Goal: Information Seeking & Learning: Learn about a topic

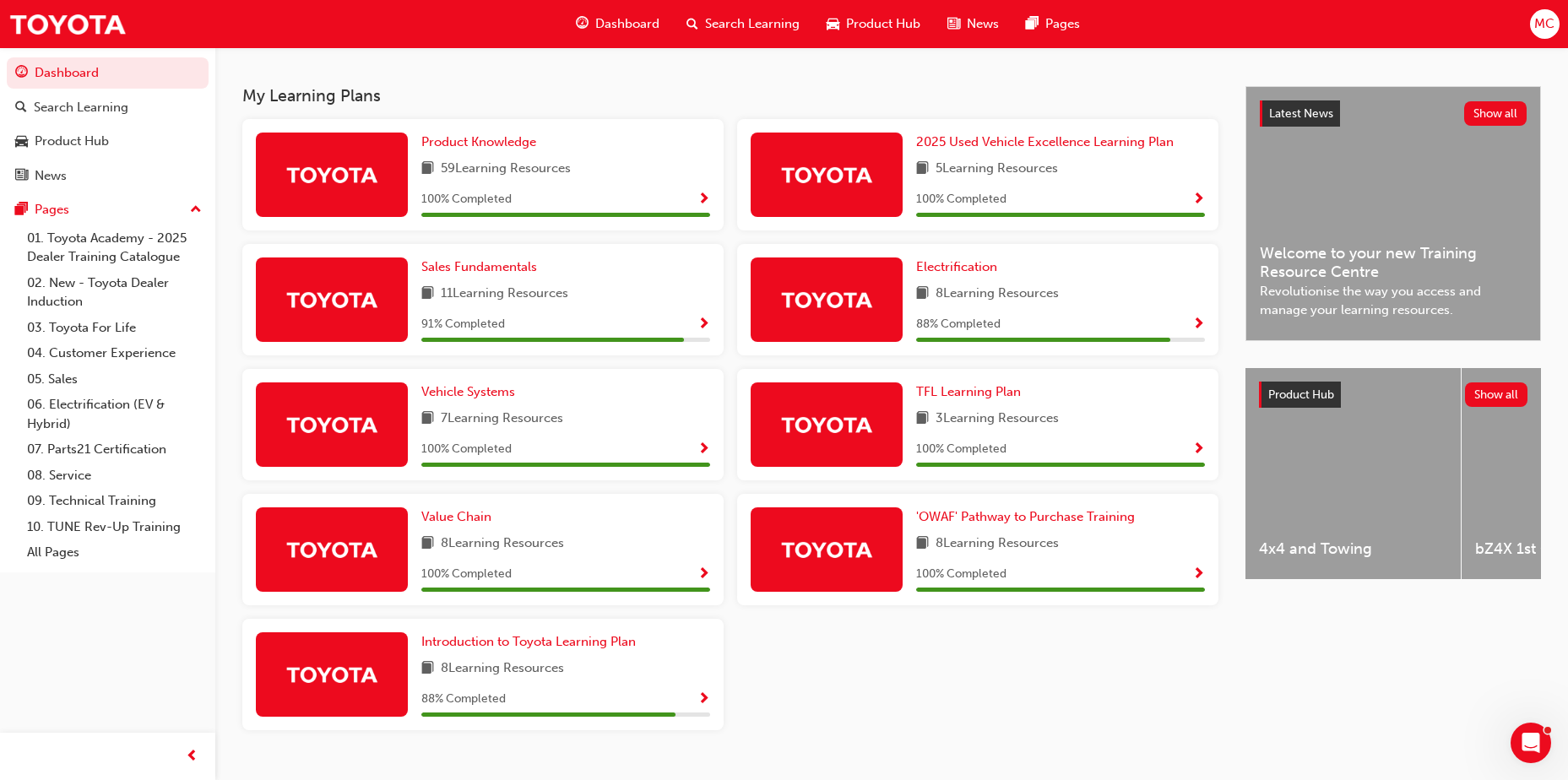
scroll to position [338, 0]
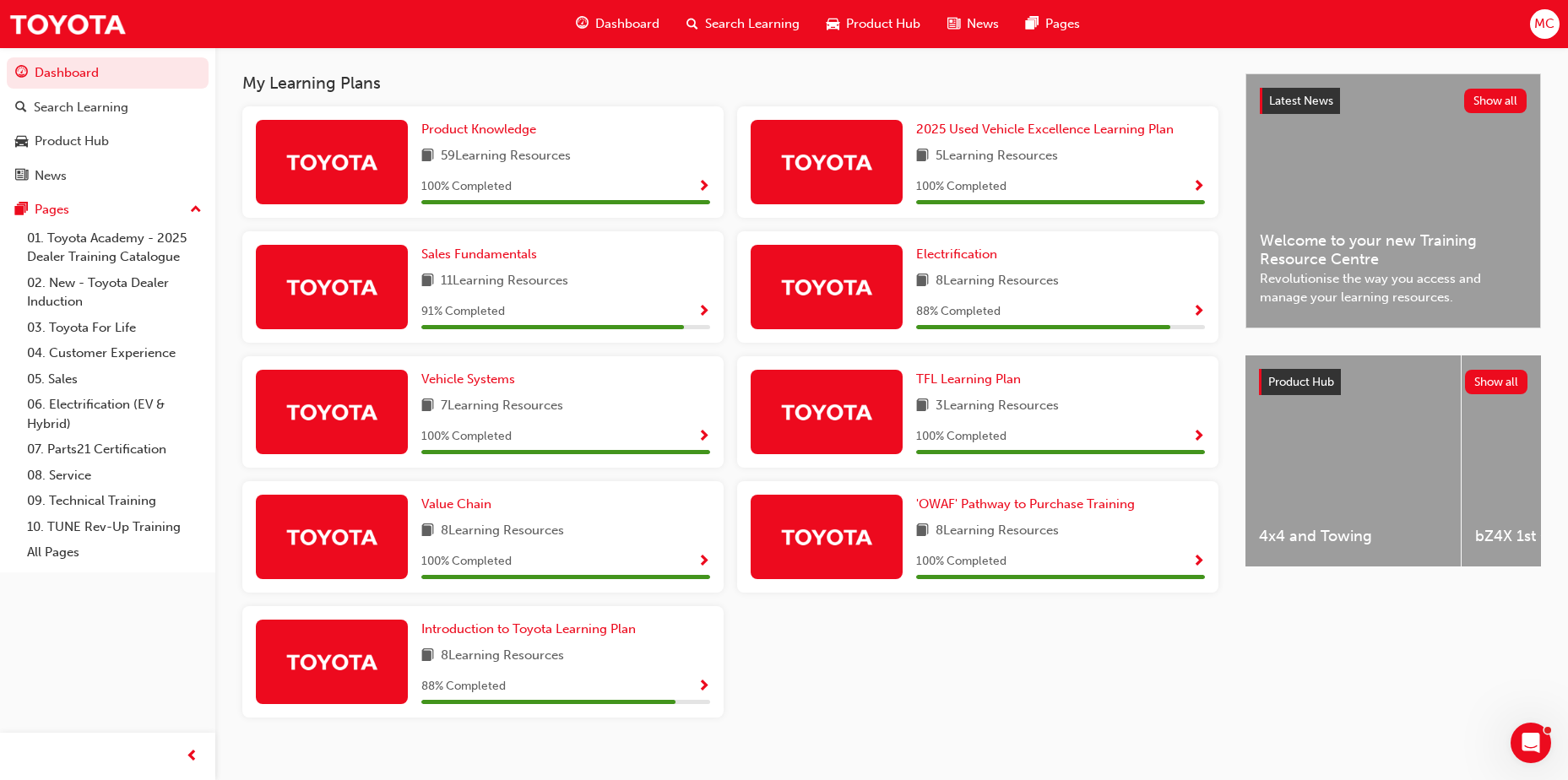
click at [856, 294] on img at bounding box center [826, 286] width 93 height 30
click at [1198, 308] on span "Show Progress" at bounding box center [1198, 313] width 13 height 15
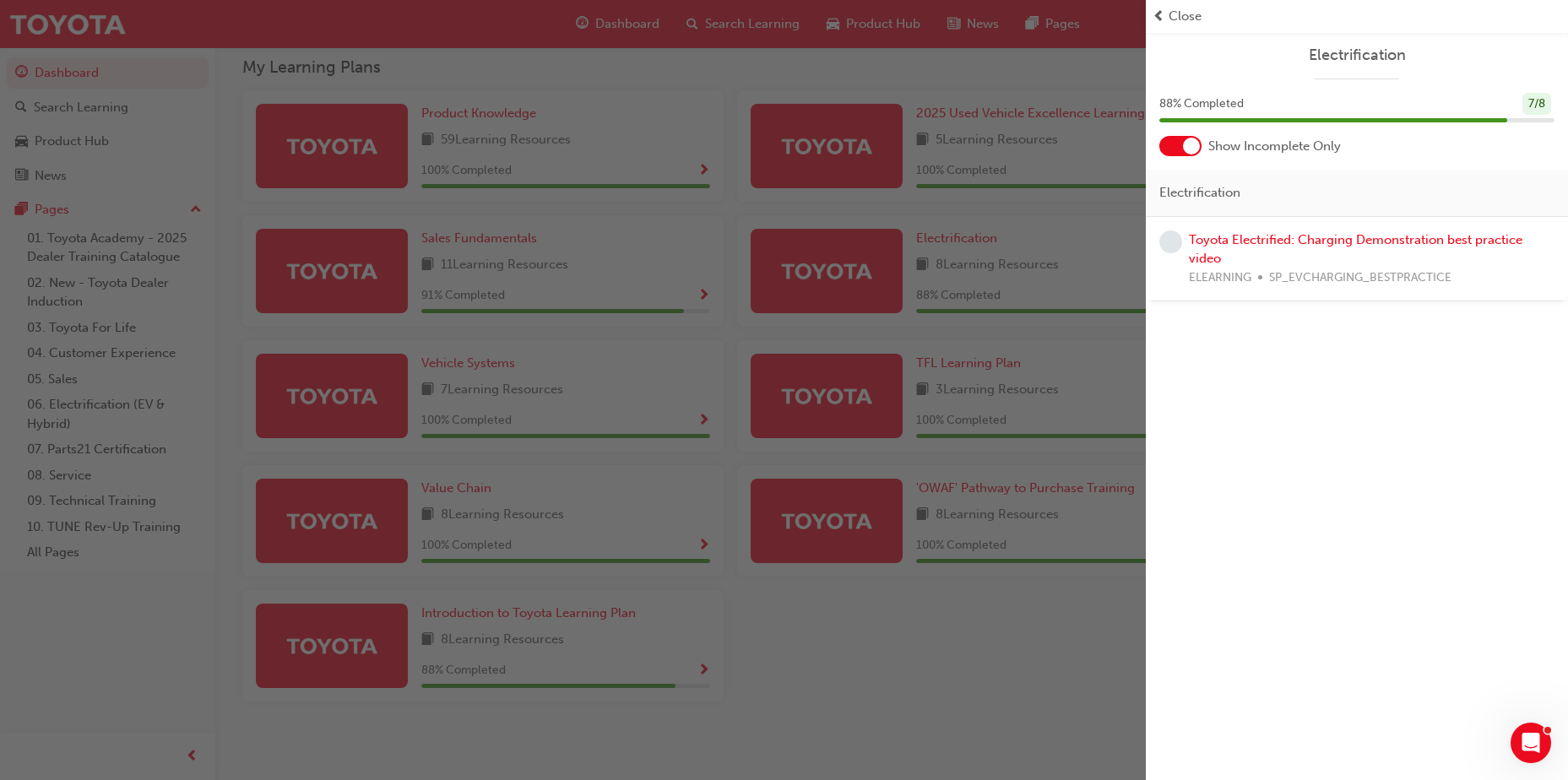
scroll to position [358, 0]
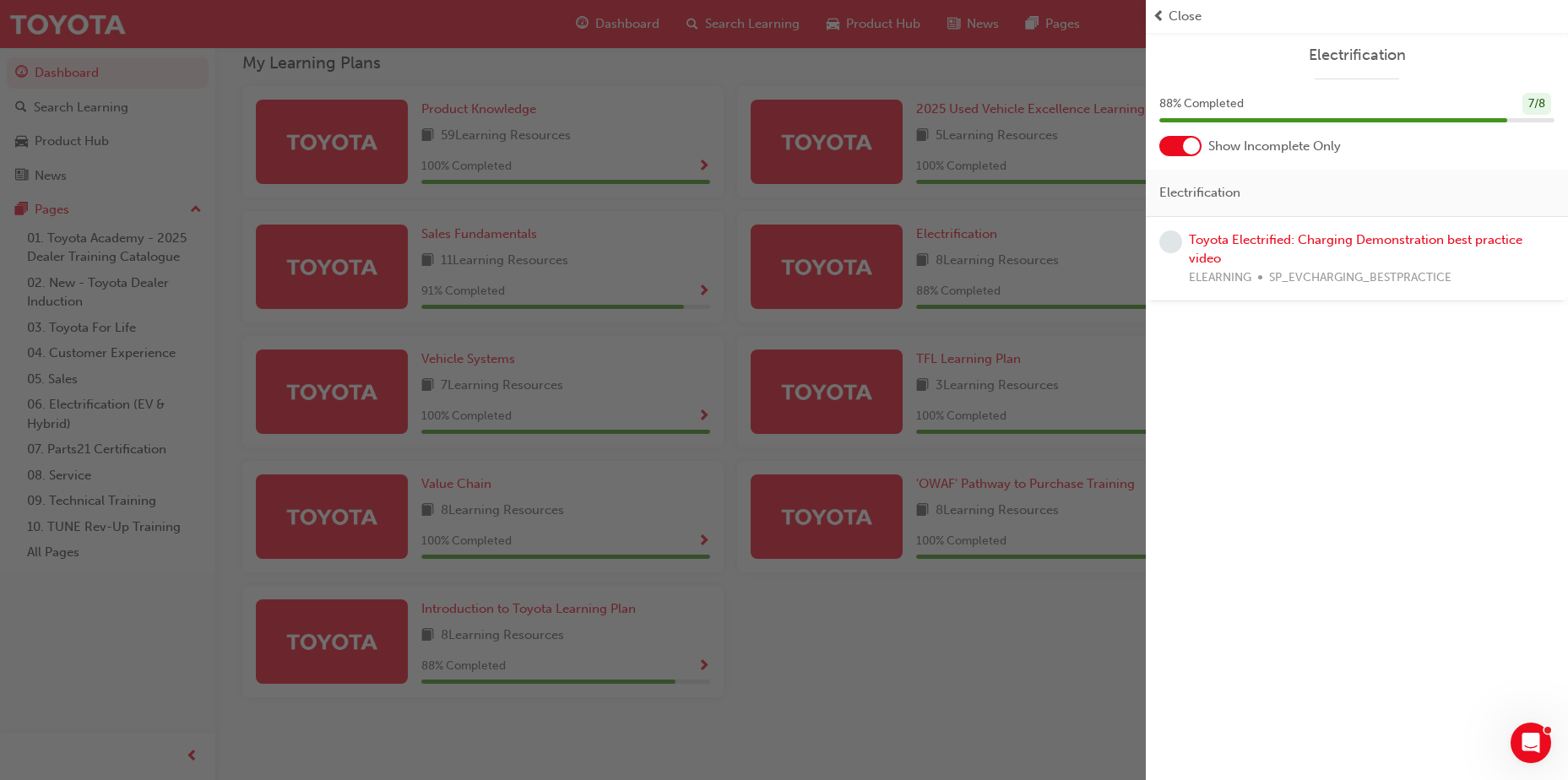
click at [1174, 242] on span "learningRecordVerb_NONE-icon" at bounding box center [1170, 242] width 23 height 23
click at [1242, 239] on link "Toyota Electrified: Charging Demonstration best practice video" at bounding box center [1356, 249] width 333 height 34
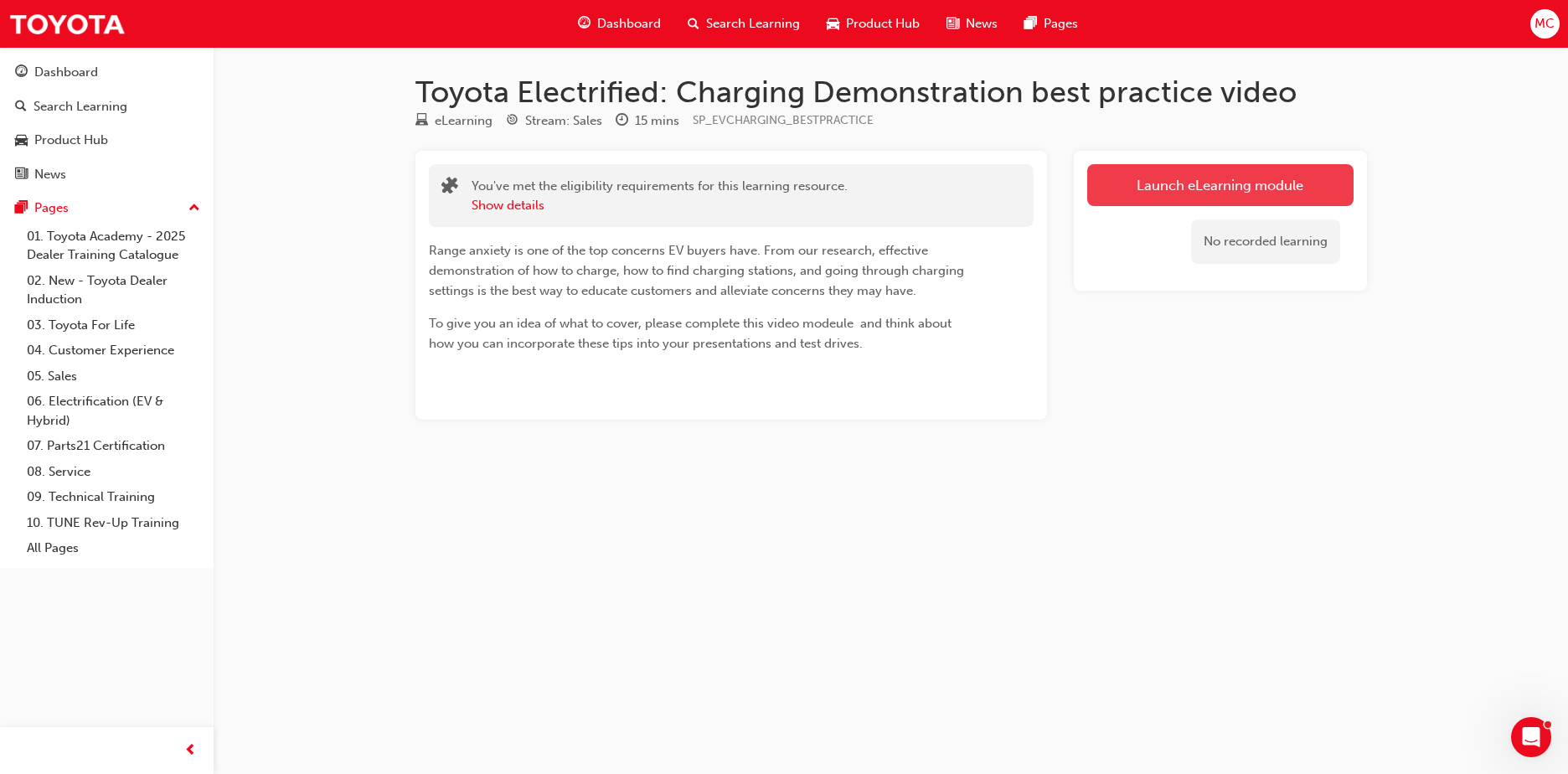
click at [1209, 188] on link "Launch eLearning module" at bounding box center [1220, 185] width 266 height 42
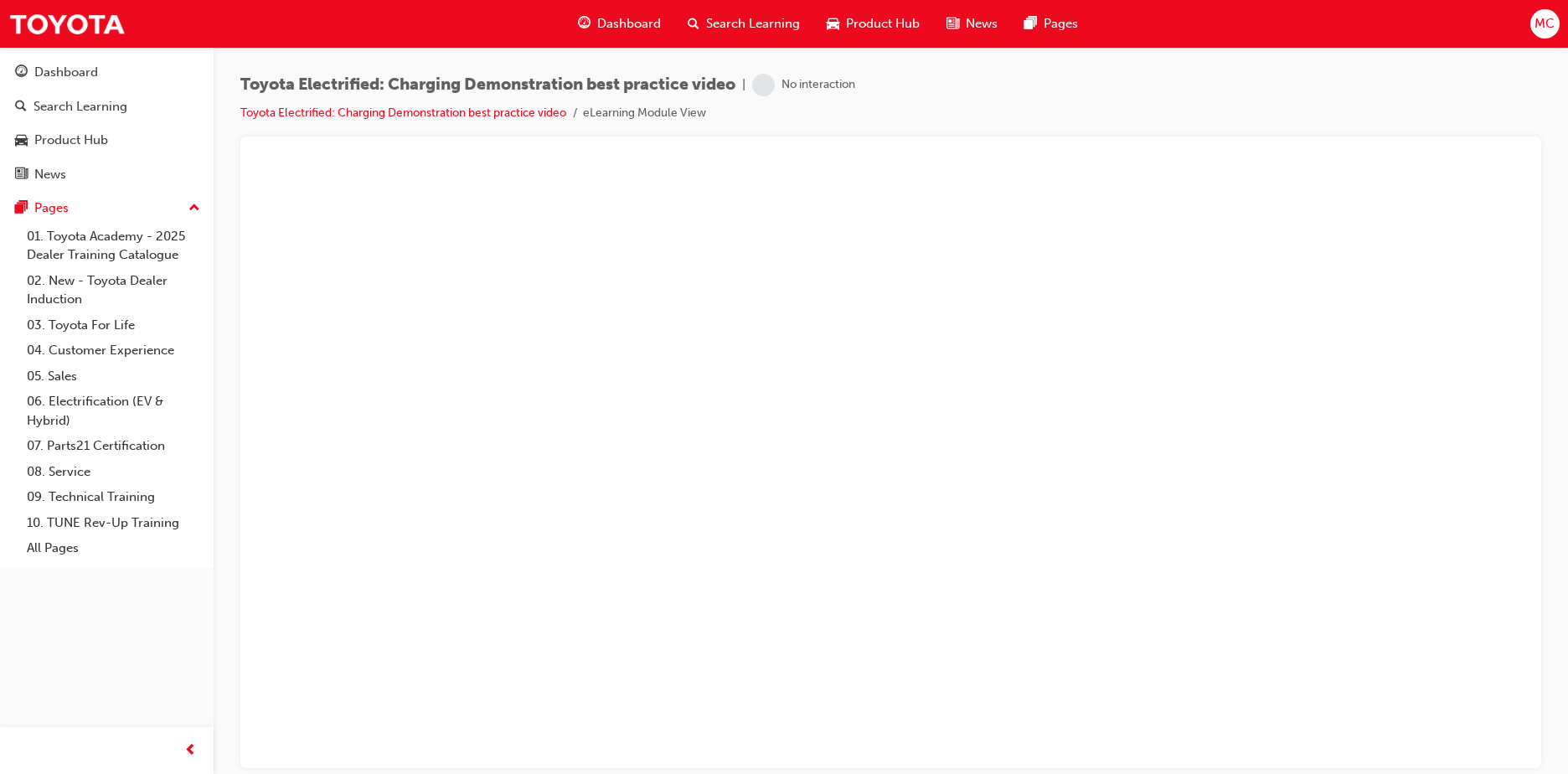
click at [652, 121] on li "eLearning Module View" at bounding box center [644, 113] width 123 height 19
click at [769, 81] on span "learningRecordVerb_NONE-icon" at bounding box center [763, 85] width 22 height 22
click at [292, 103] on ul "Toyota Electrified: Charging Demonstration best practice video eLearning Module…" at bounding box center [548, 113] width 615 height 20
click at [298, 111] on link "Toyota Electrified: Charging Demonstration best practice video" at bounding box center [403, 112] width 326 height 14
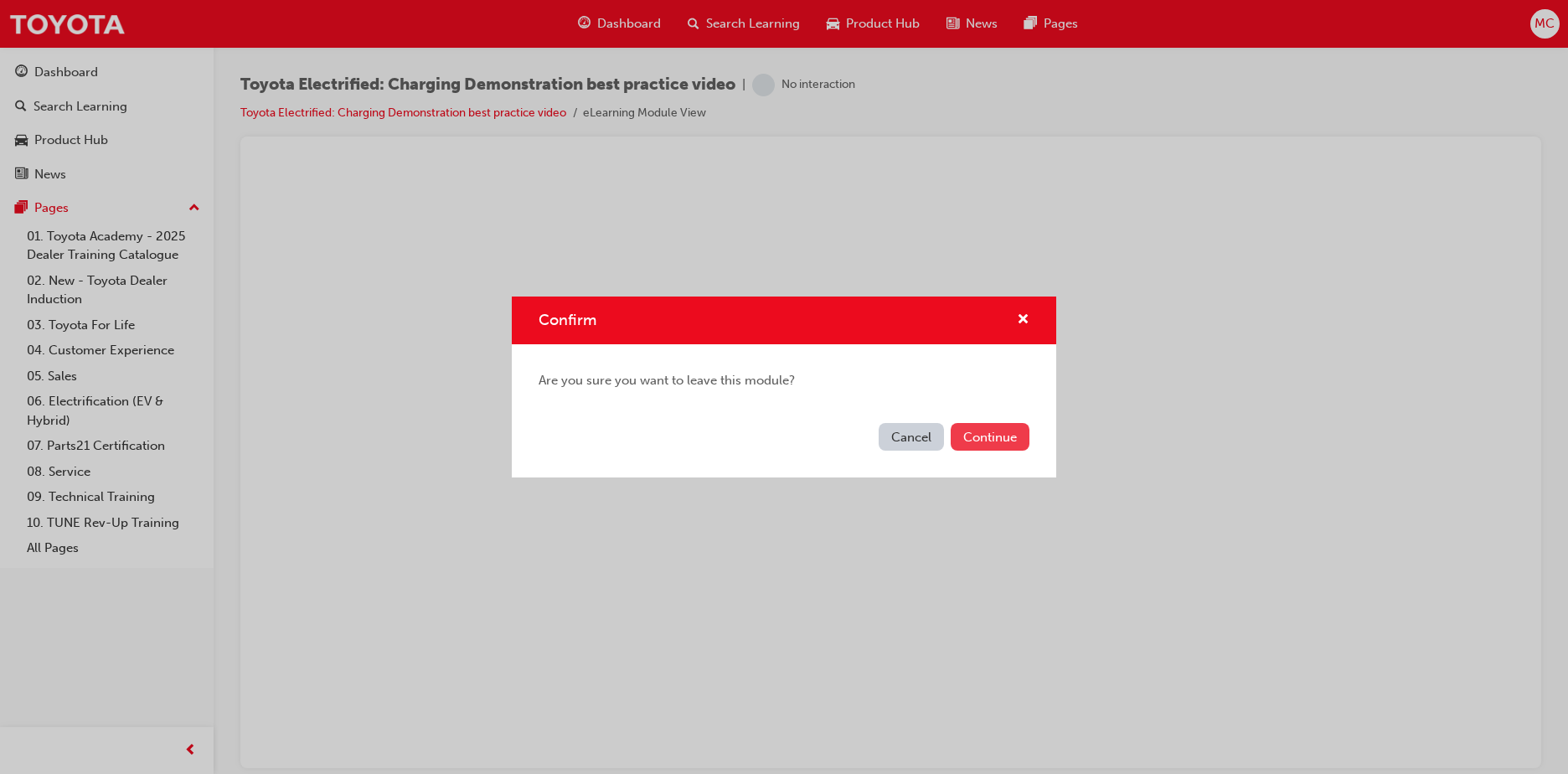
click at [1008, 439] on button "Continue" at bounding box center [990, 437] width 79 height 28
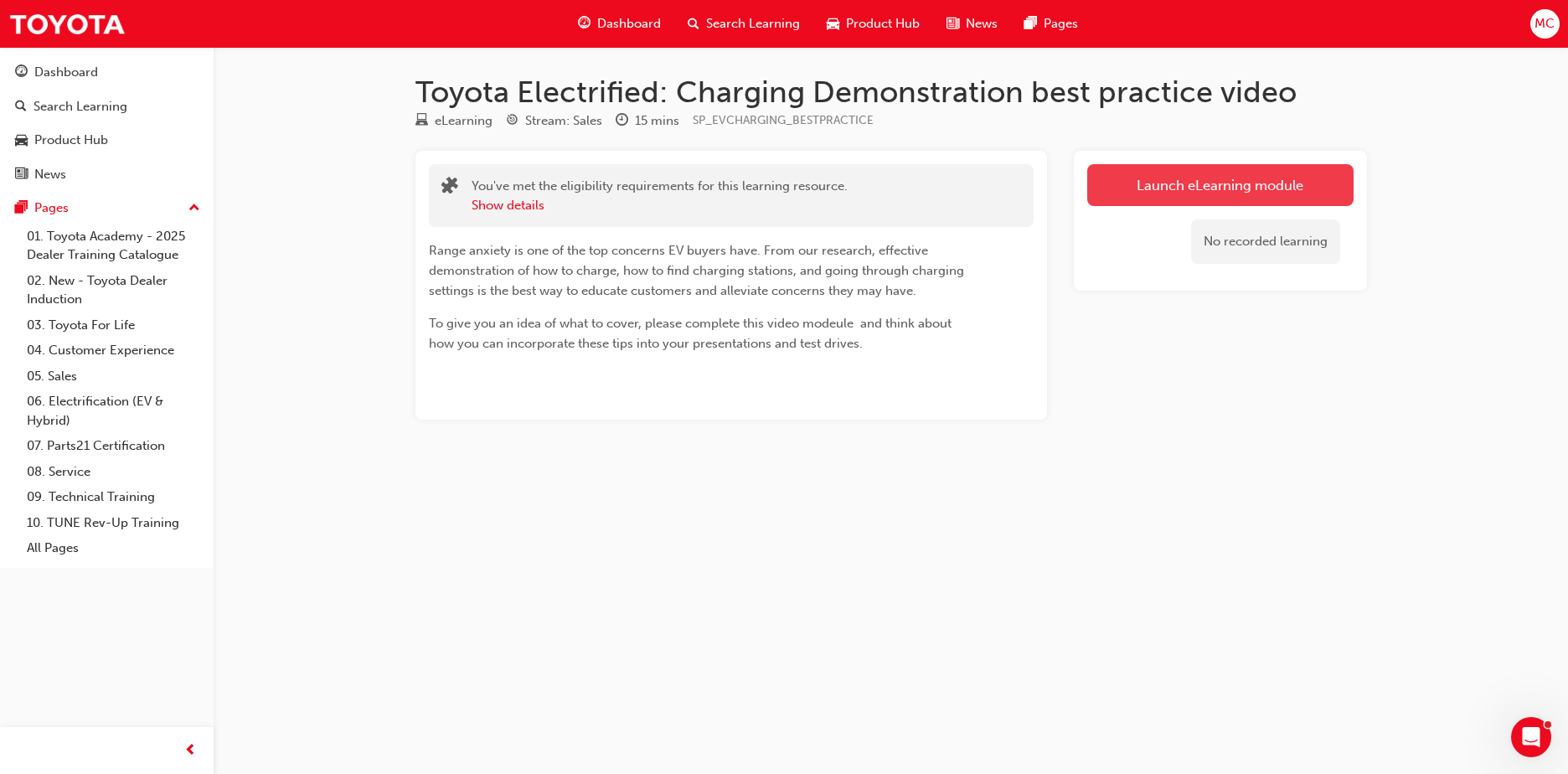
click at [1185, 193] on link "Launch eLearning module" at bounding box center [1220, 185] width 266 height 42
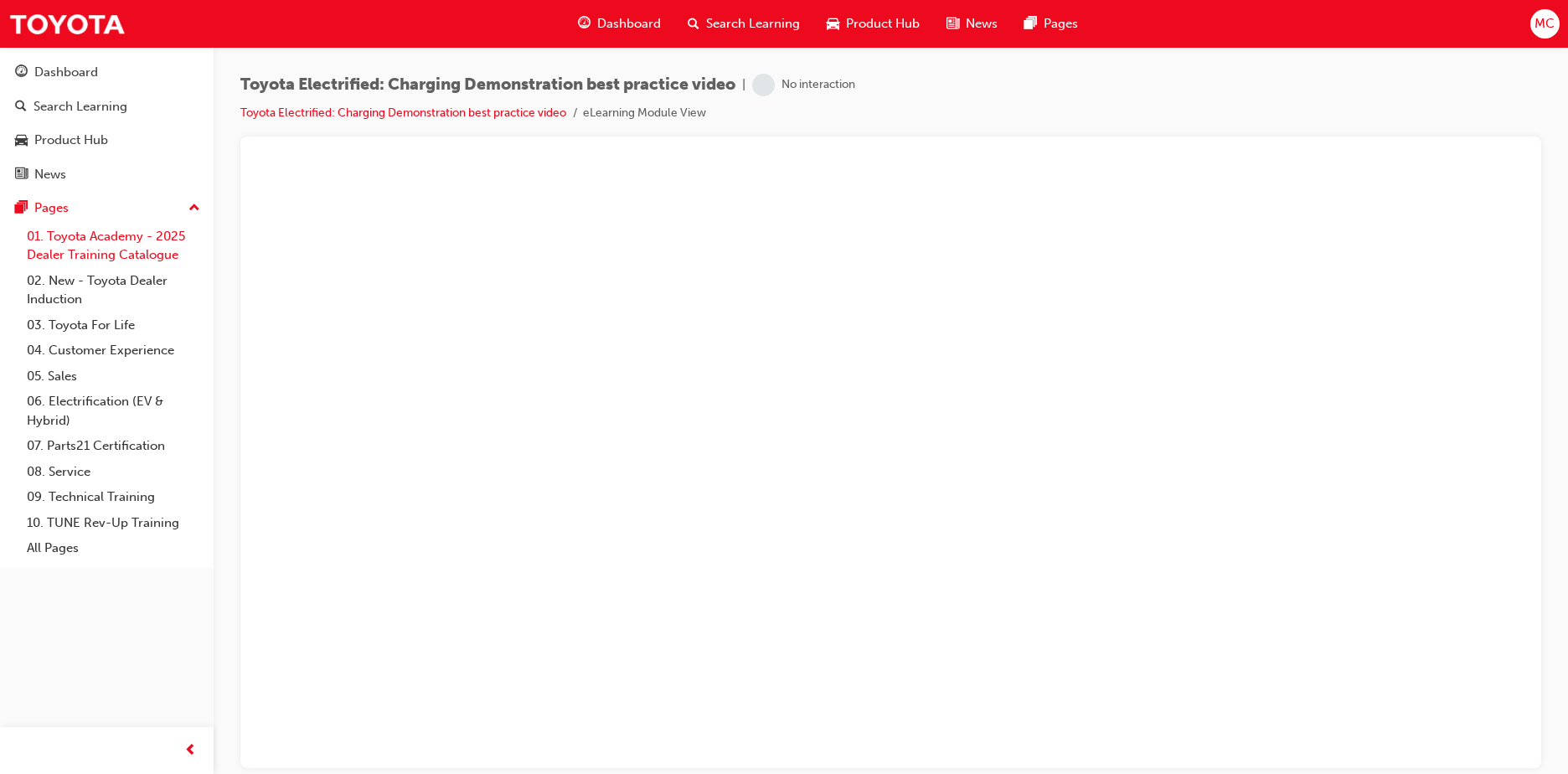
click at [96, 245] on link "01. Toyota Academy - 2025 Dealer Training Catalogue" at bounding box center [113, 245] width 187 height 44
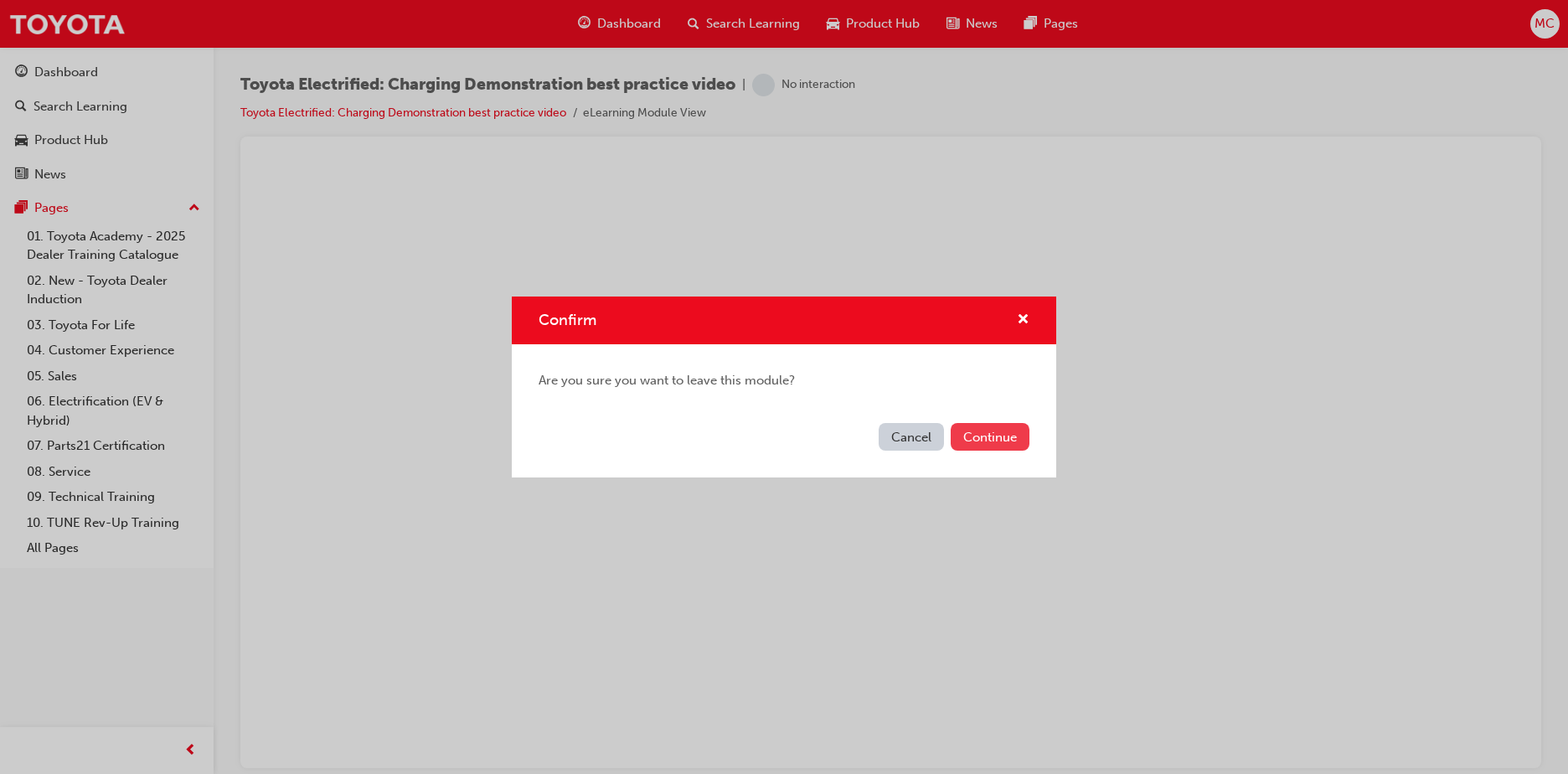
click at [967, 438] on button "Continue" at bounding box center [990, 437] width 79 height 28
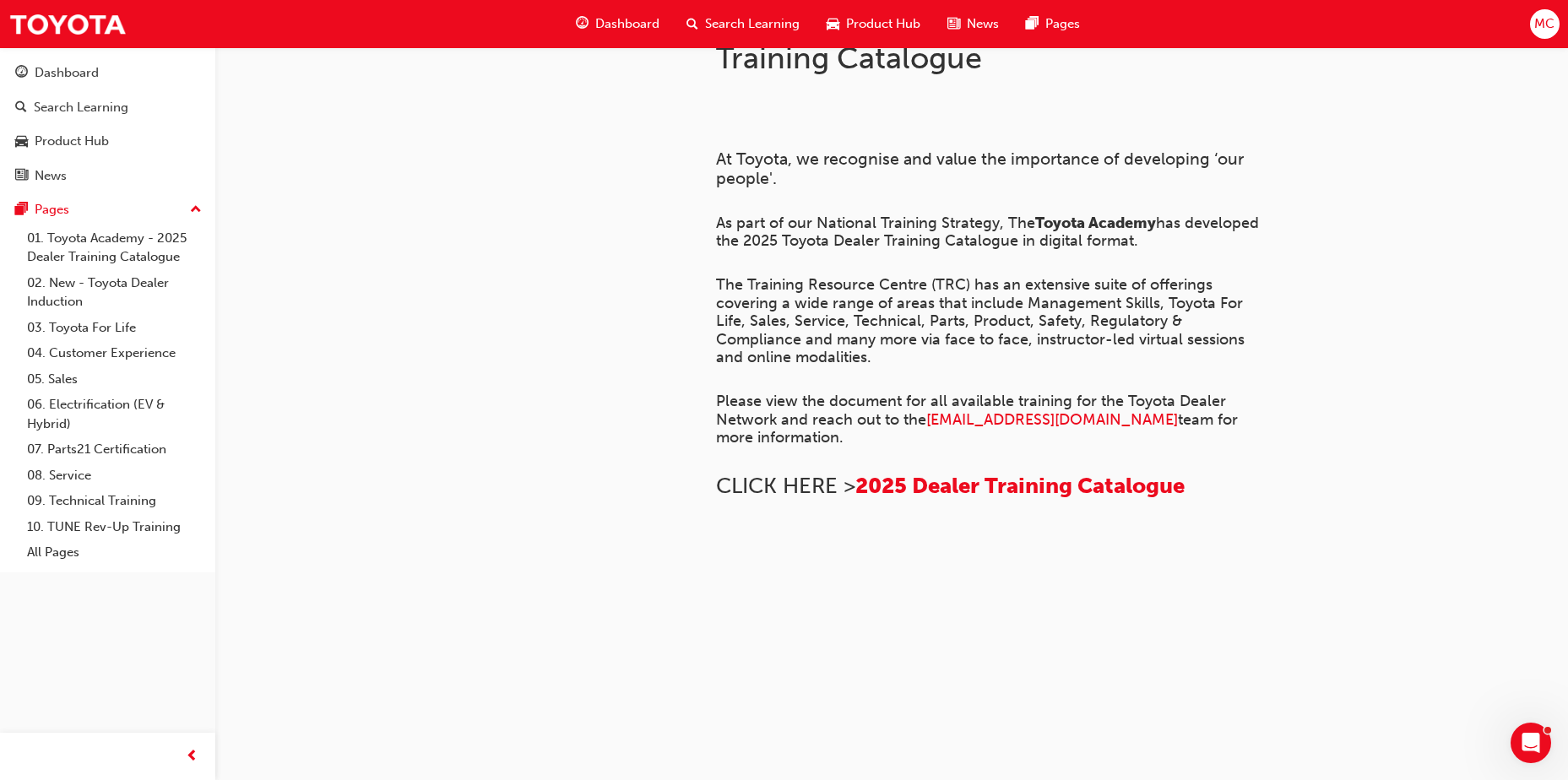
scroll to position [1144, 0]
click at [101, 244] on link "01. Toyota Academy - 2025 Dealer Training Catalogue" at bounding box center [114, 247] width 188 height 44
click at [82, 290] on link "02. New - Toyota Dealer Induction" at bounding box center [114, 292] width 188 height 44
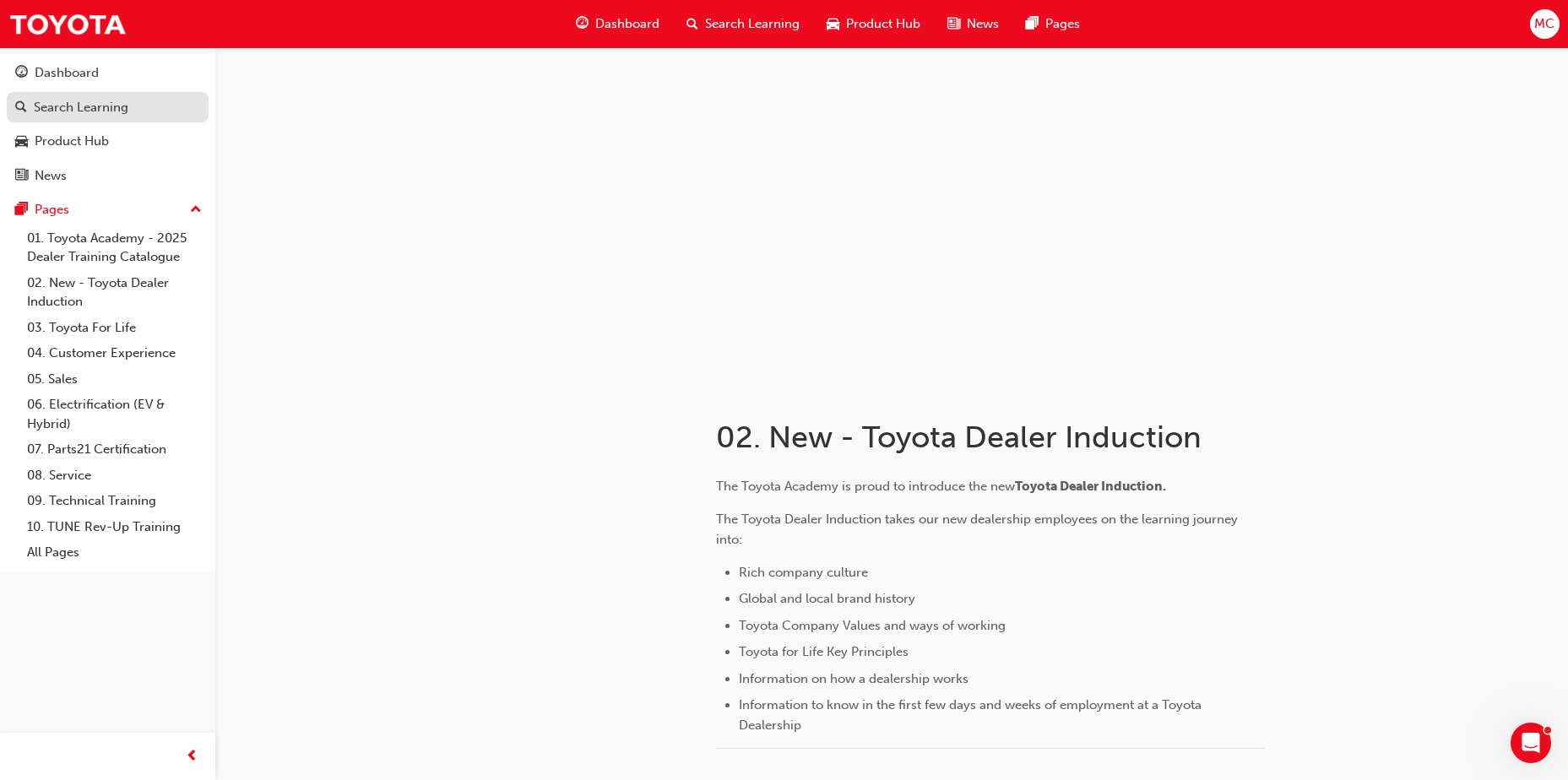
click at [68, 102] on div "Search Learning" at bounding box center [81, 107] width 94 height 19
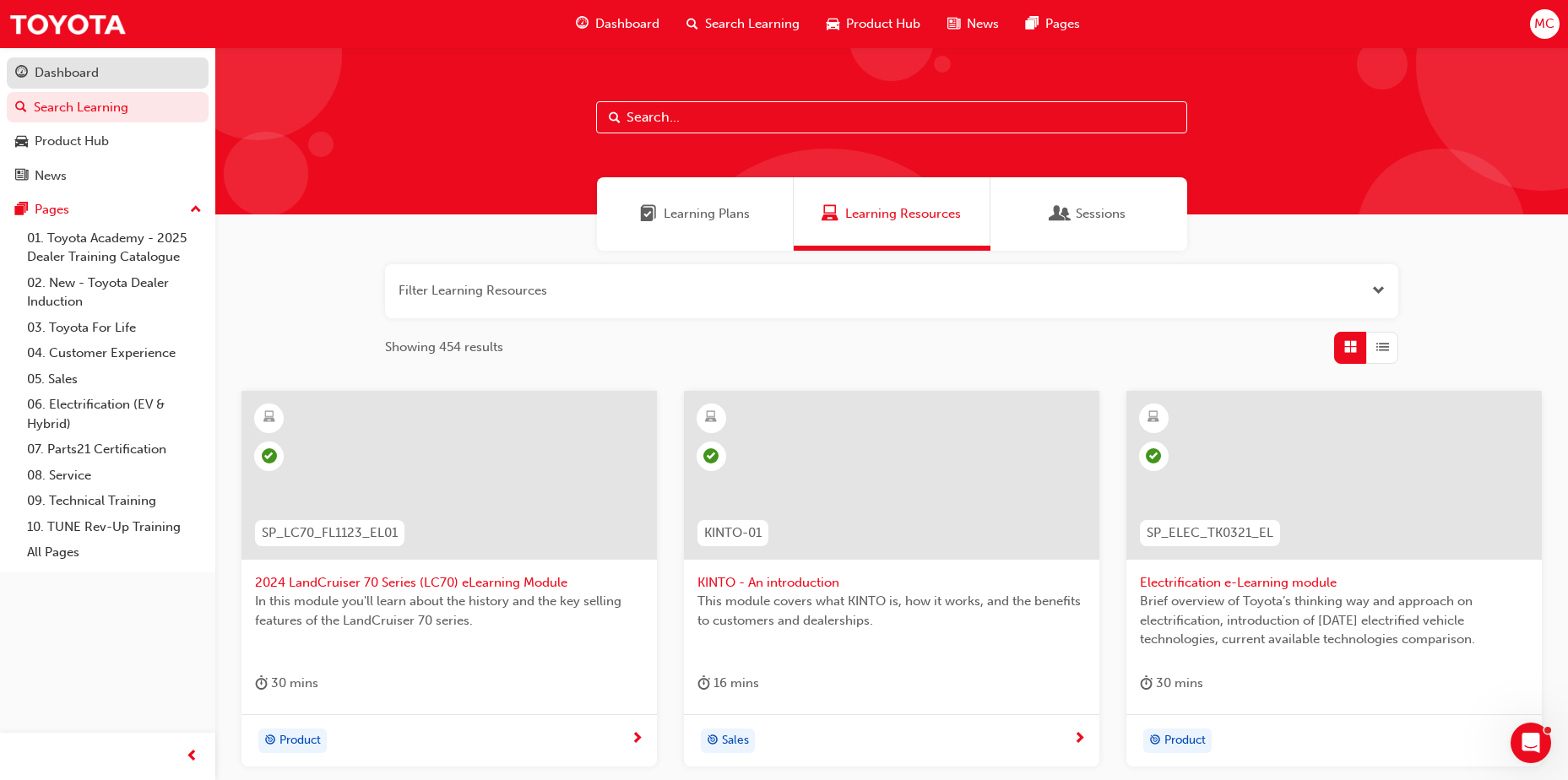
click at [91, 77] on div "Dashboard" at bounding box center [66, 72] width 64 height 19
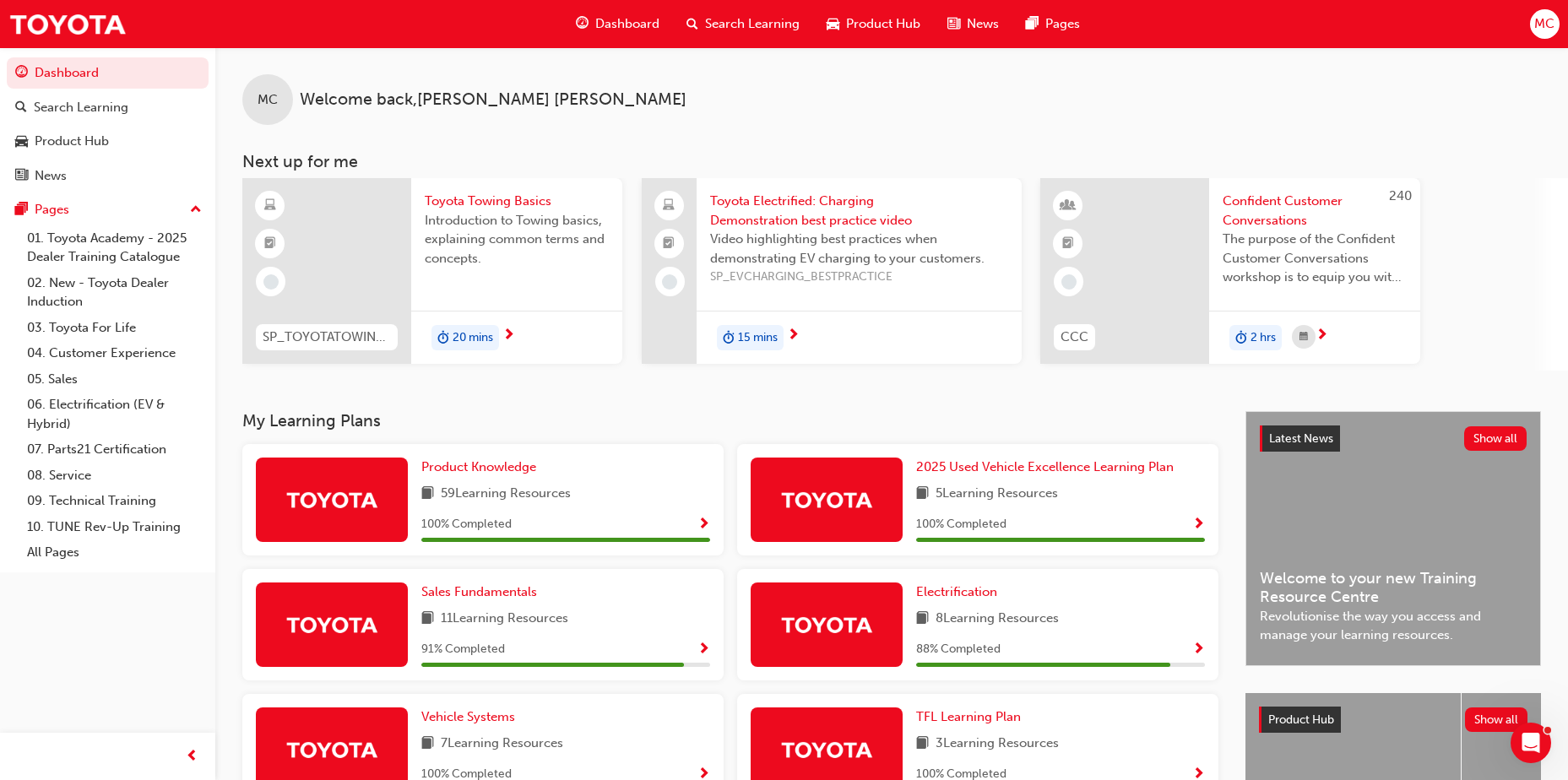
click at [468, 332] on span "20 mins" at bounding box center [473, 338] width 41 height 19
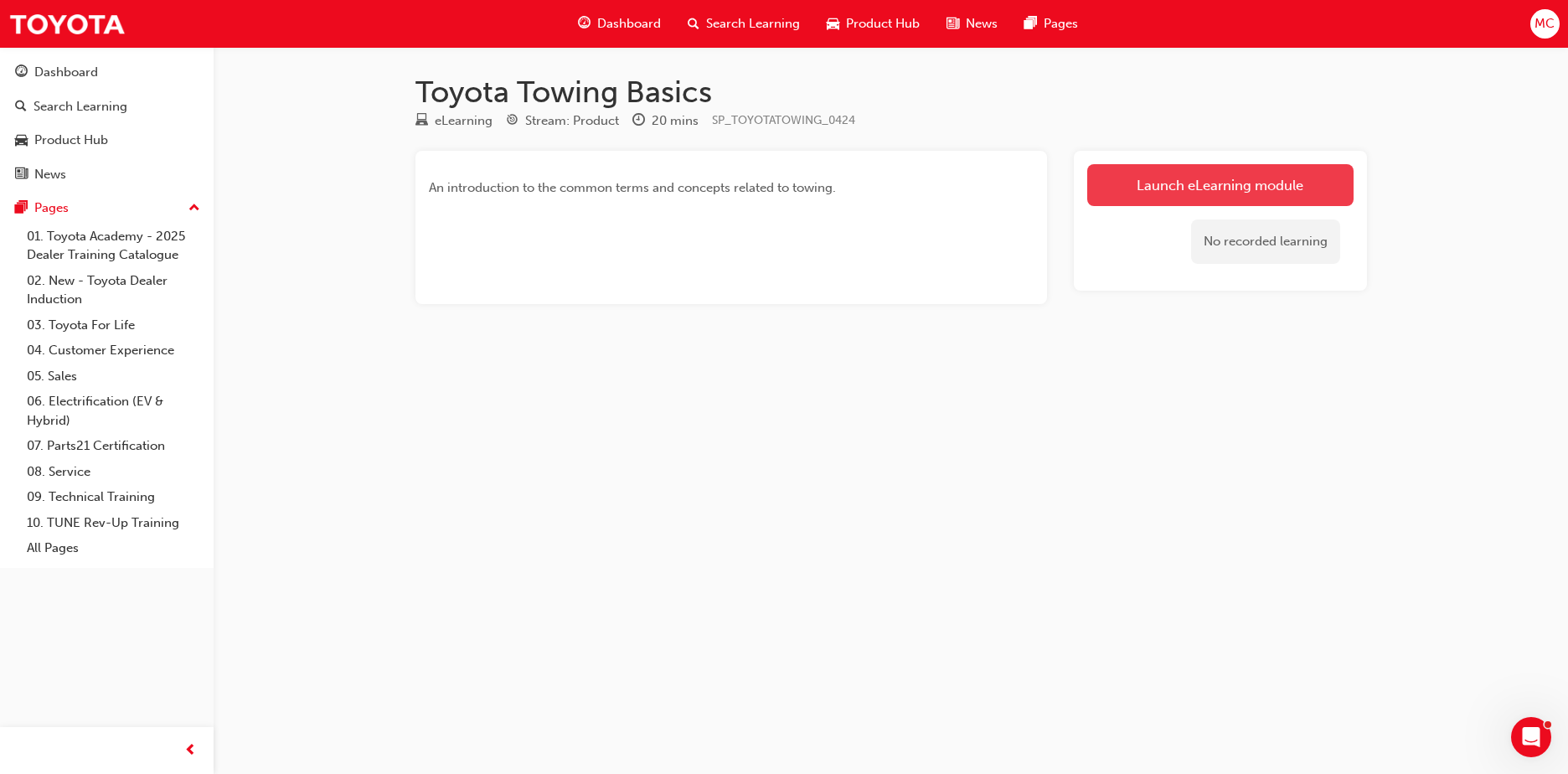
click at [1164, 184] on link "Launch eLearning module" at bounding box center [1220, 185] width 266 height 42
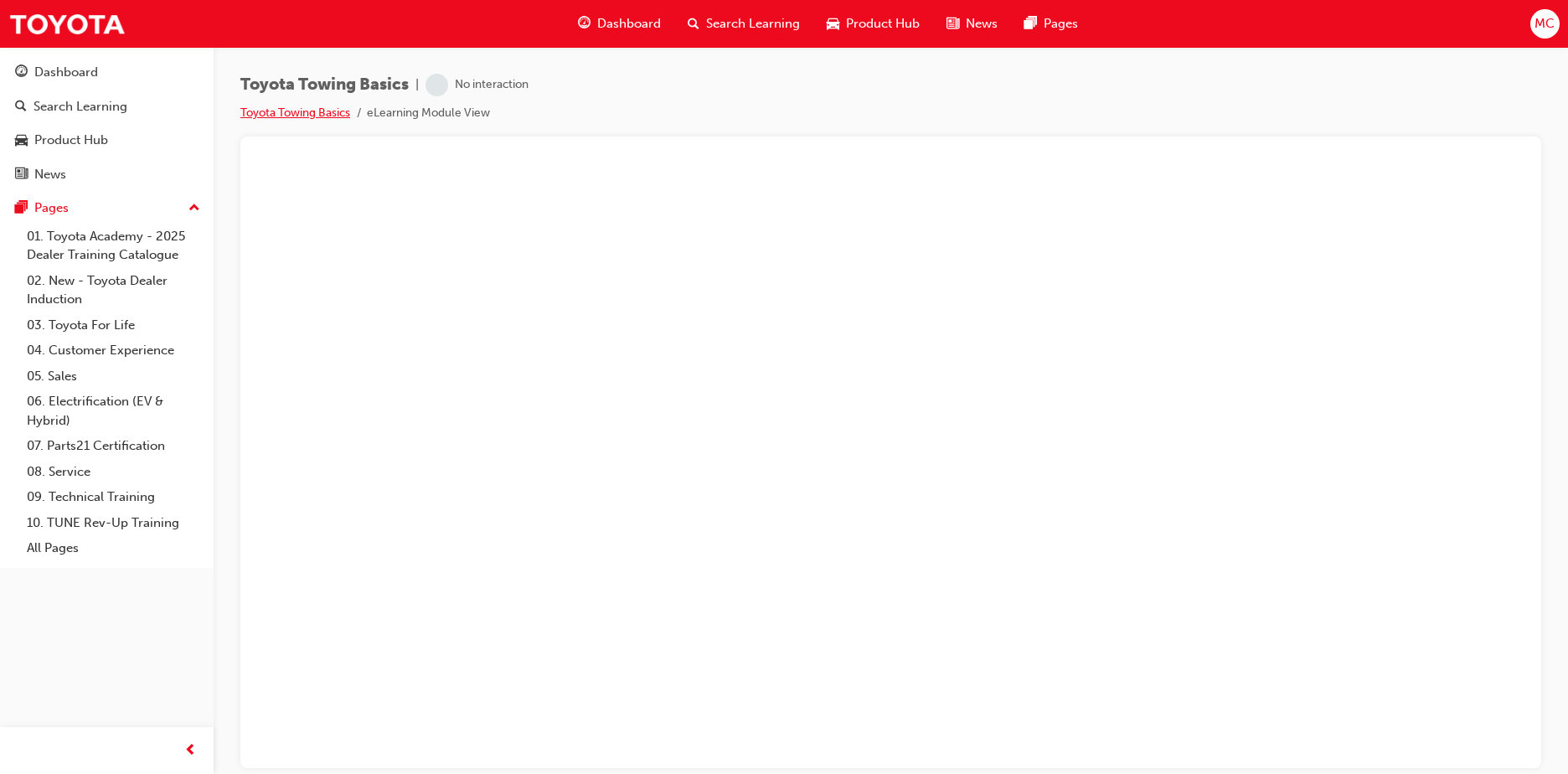
click at [283, 112] on link "Toyota Towing Basics" at bounding box center [296, 112] width 110 height 14
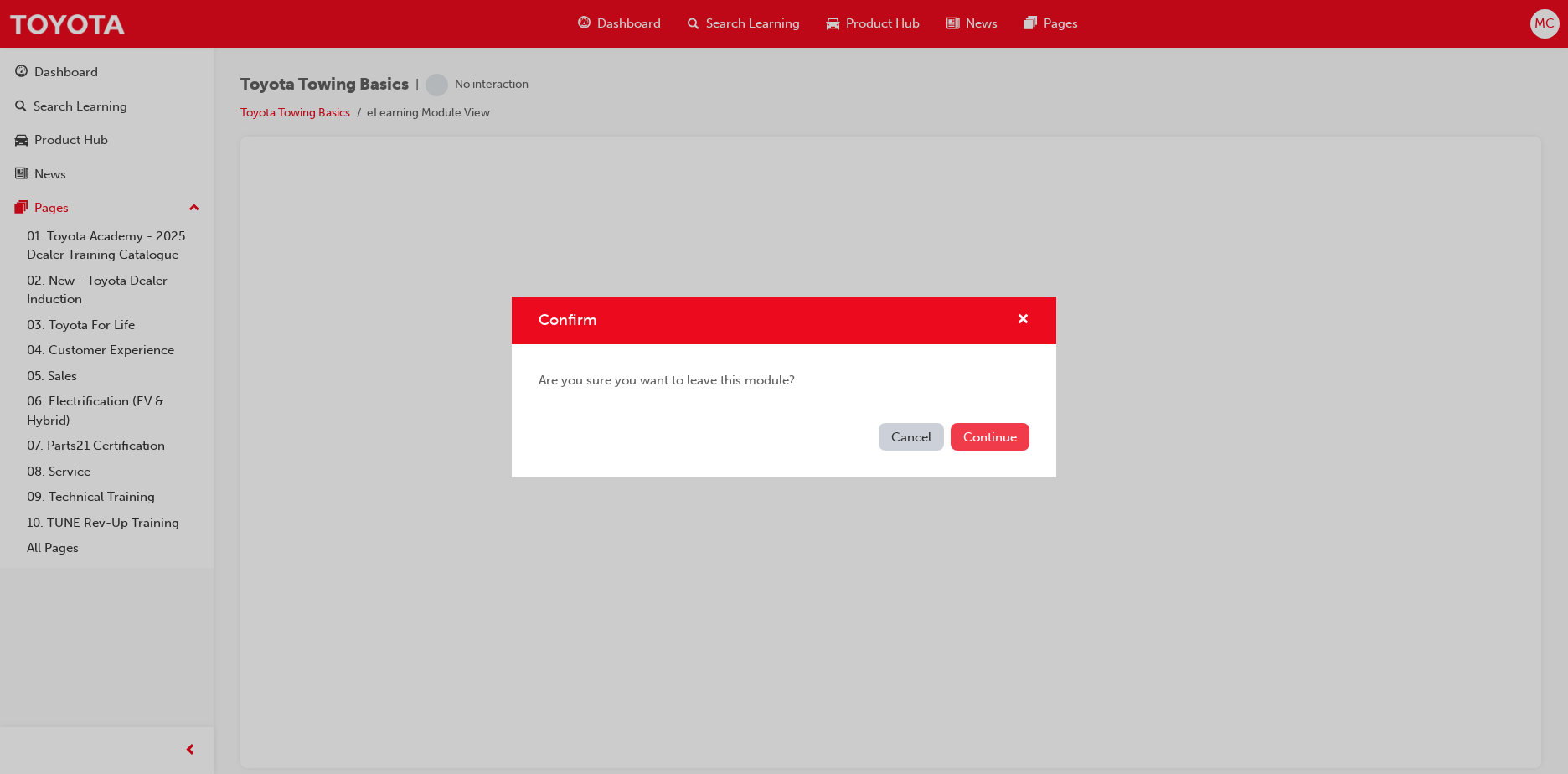
click at [1009, 443] on button "Continue" at bounding box center [990, 437] width 79 height 28
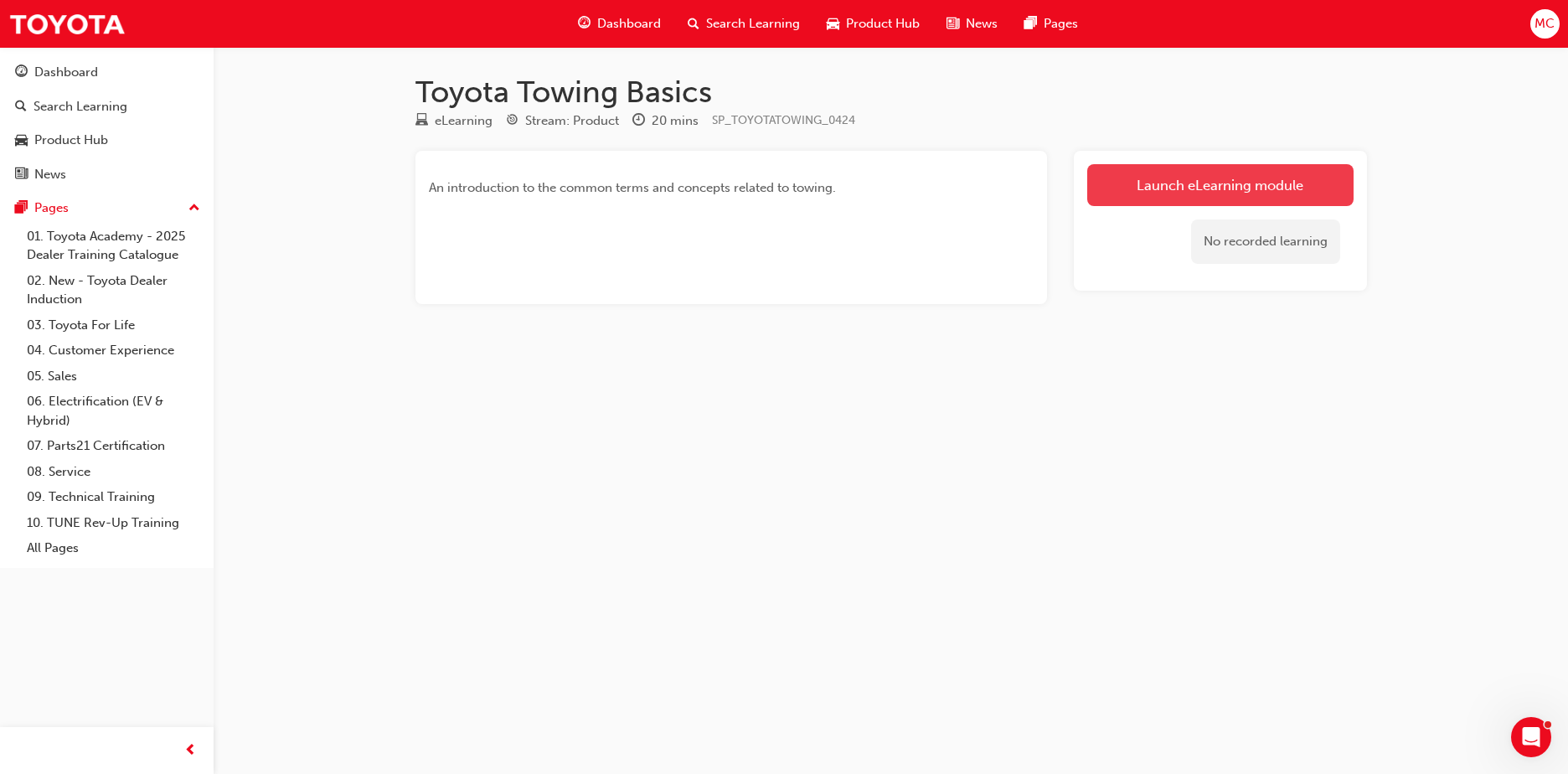
click at [1203, 191] on link "Launch eLearning module" at bounding box center [1220, 185] width 266 height 42
